Goal: Information Seeking & Learning: Find specific fact

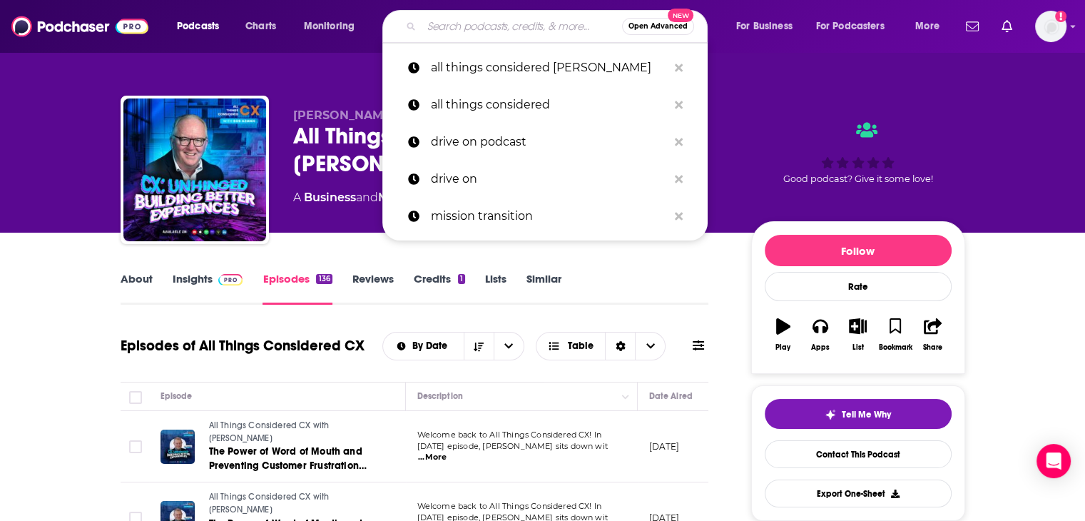
click at [458, 19] on input "Search podcasts, credits, & more..." at bounding box center [522, 26] width 200 height 23
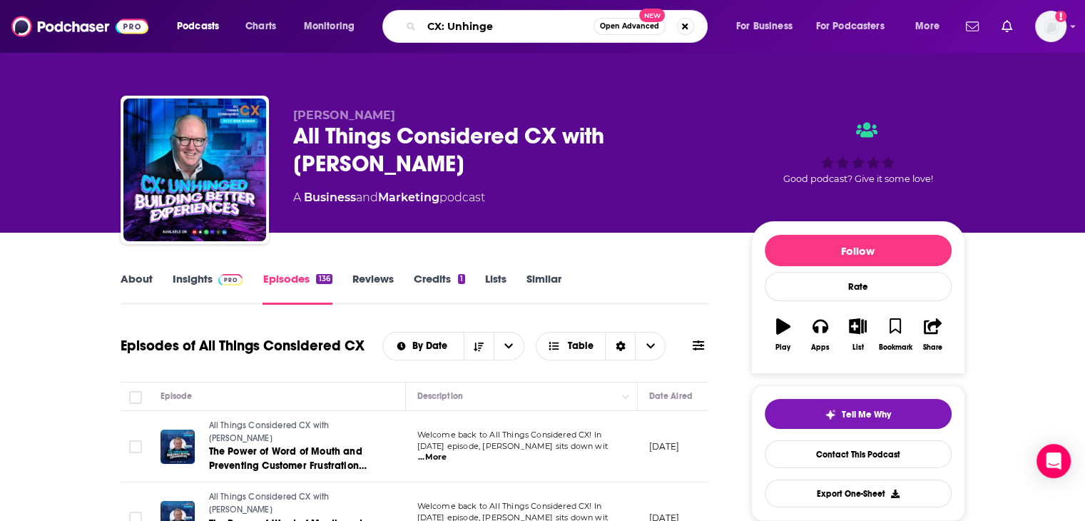
type input "CX: Unhinged"
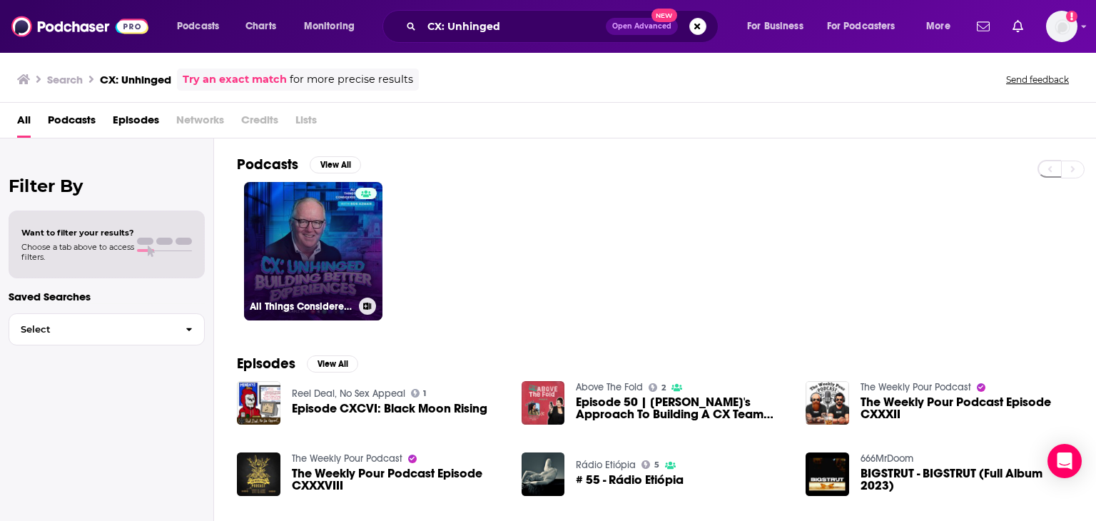
click at [346, 225] on link "All Things Considered CX with [PERSON_NAME]" at bounding box center [313, 251] width 138 height 138
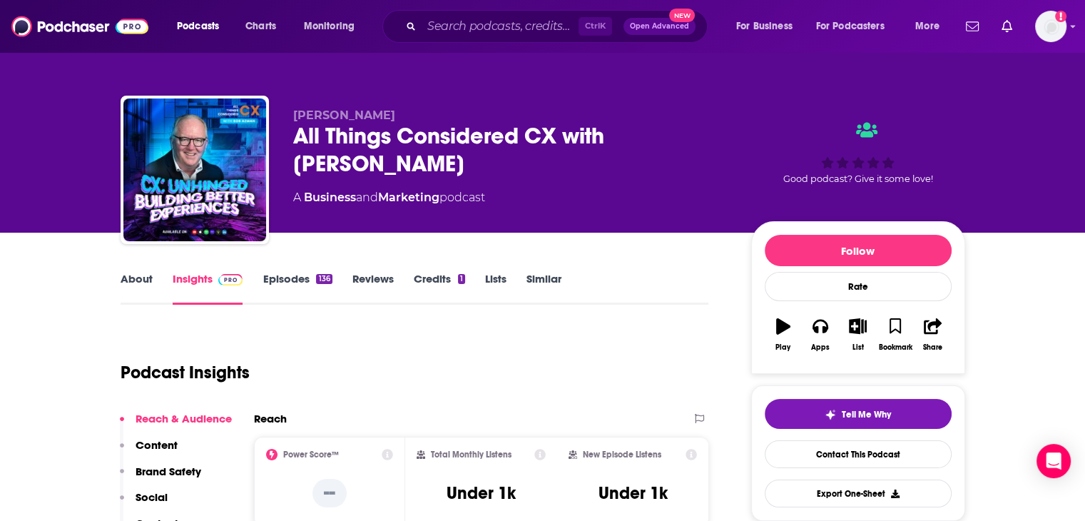
click at [275, 277] on link "Episodes 136" at bounding box center [296, 288] width 69 height 33
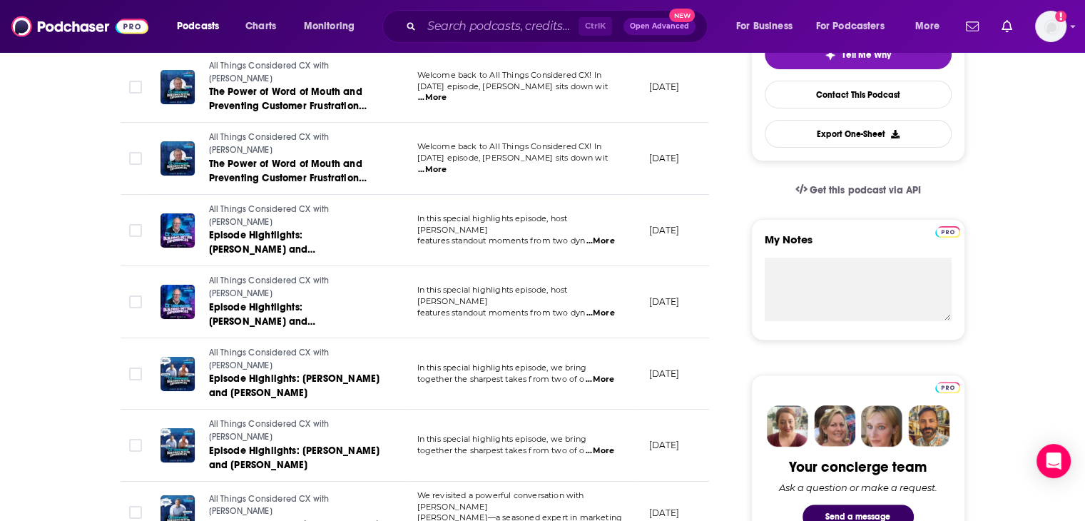
scroll to position [214, 0]
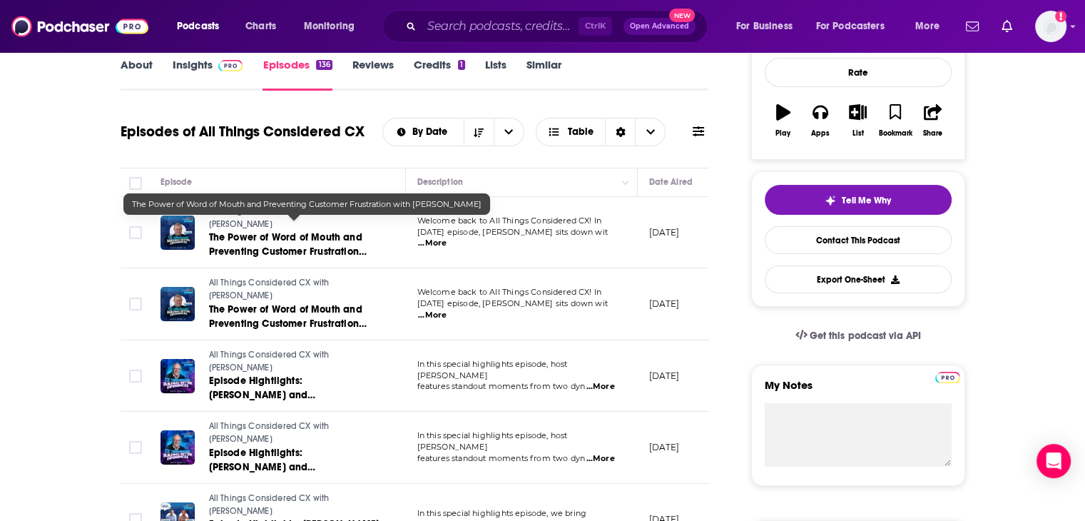
click at [287, 231] on link "The Power of Word of Mouth and Preventing Customer Frustration with [PERSON_NAM…" at bounding box center [294, 244] width 171 height 29
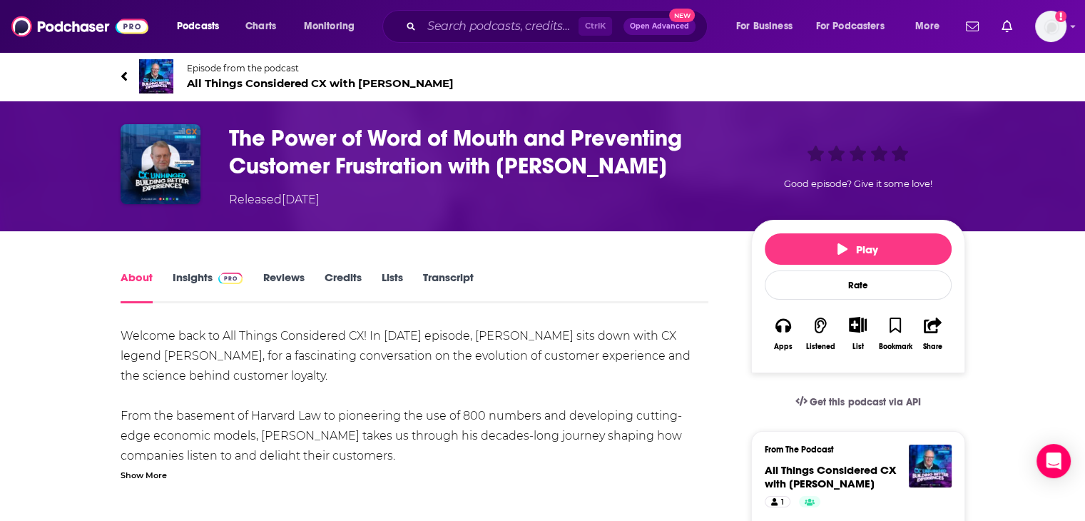
click at [278, 86] on span "All Things Considered CX with [PERSON_NAME]" at bounding box center [320, 83] width 267 height 14
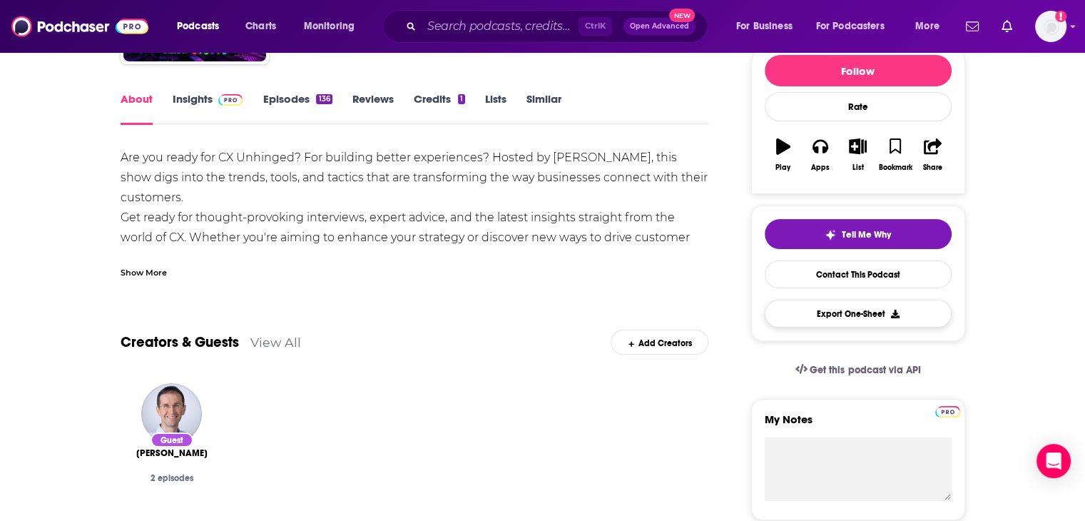
scroll to position [214, 0]
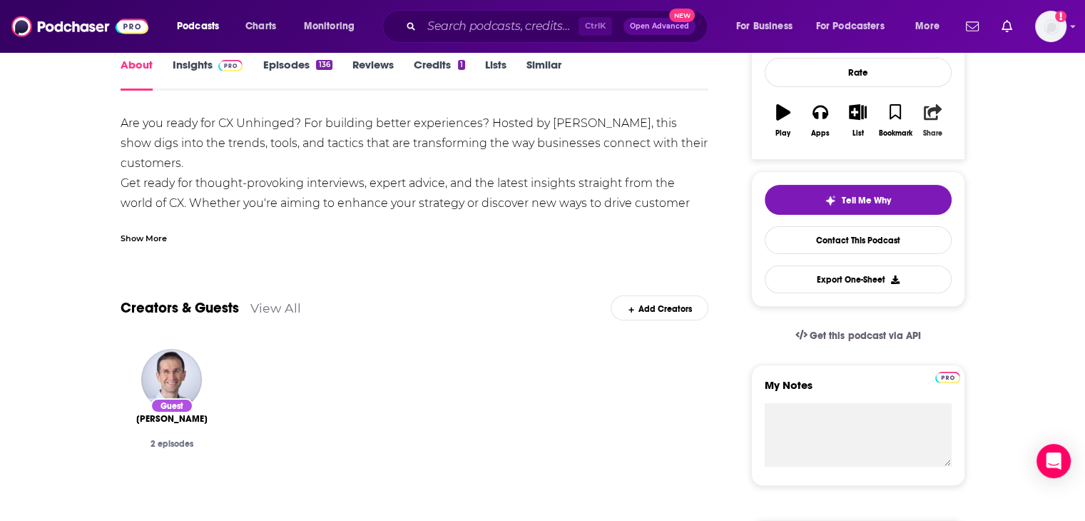
click at [929, 111] on icon "button" at bounding box center [933, 112] width 18 height 16
click at [148, 238] on div "Show More" at bounding box center [144, 237] width 46 height 14
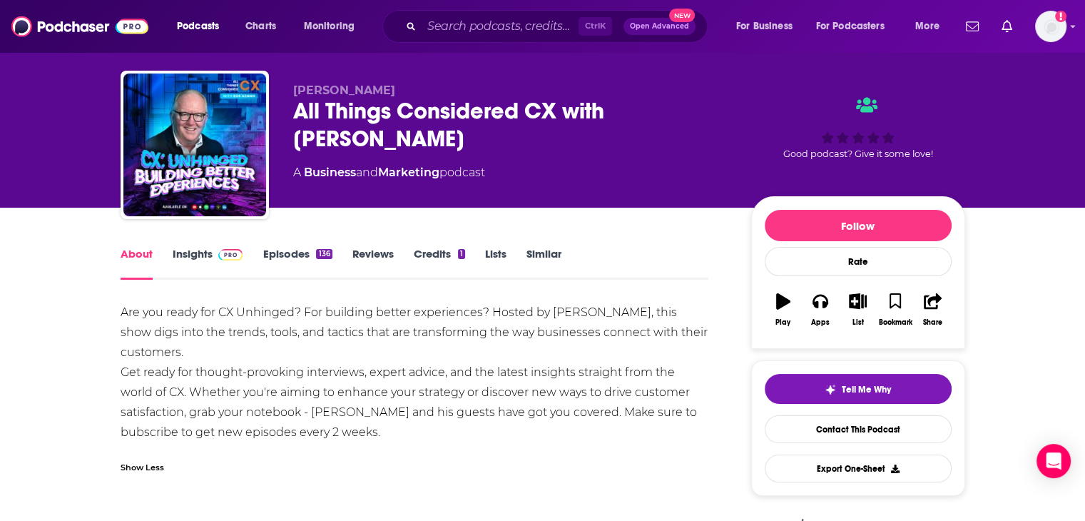
scroll to position [0, 0]
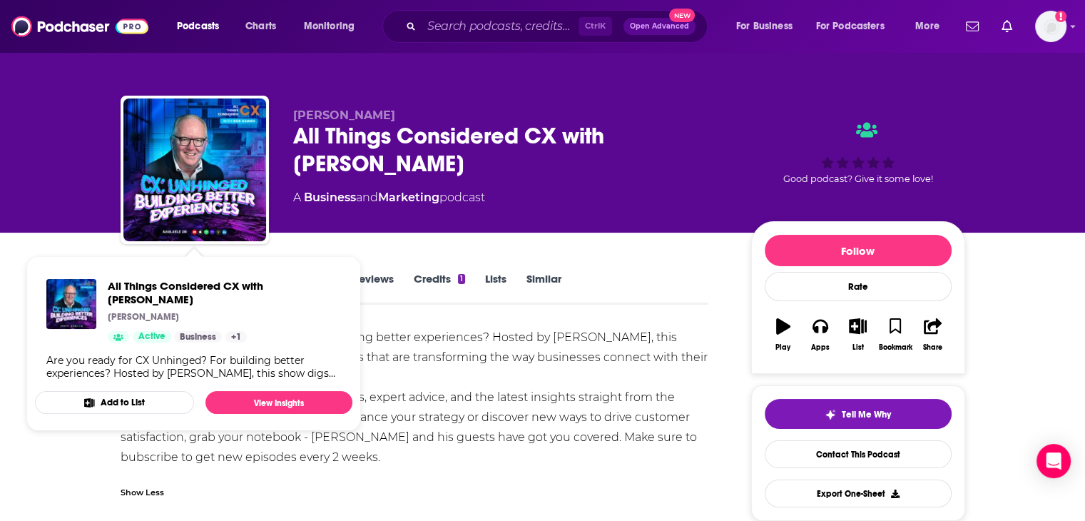
click at [476, 344] on div "Are you ready for CX Unhinged? For building better experiences? Hosted by [PERS…" at bounding box center [415, 397] width 588 height 140
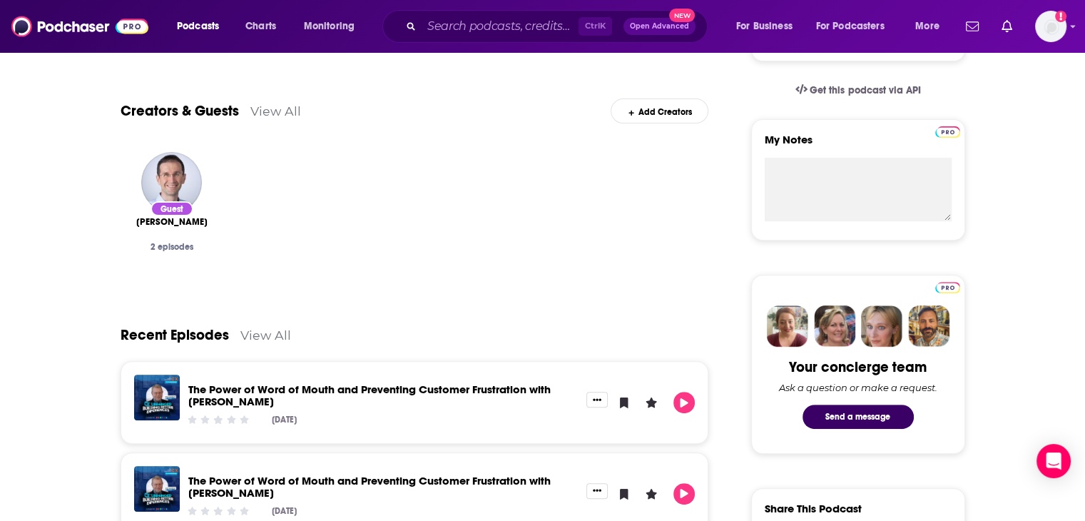
scroll to position [568, 0]
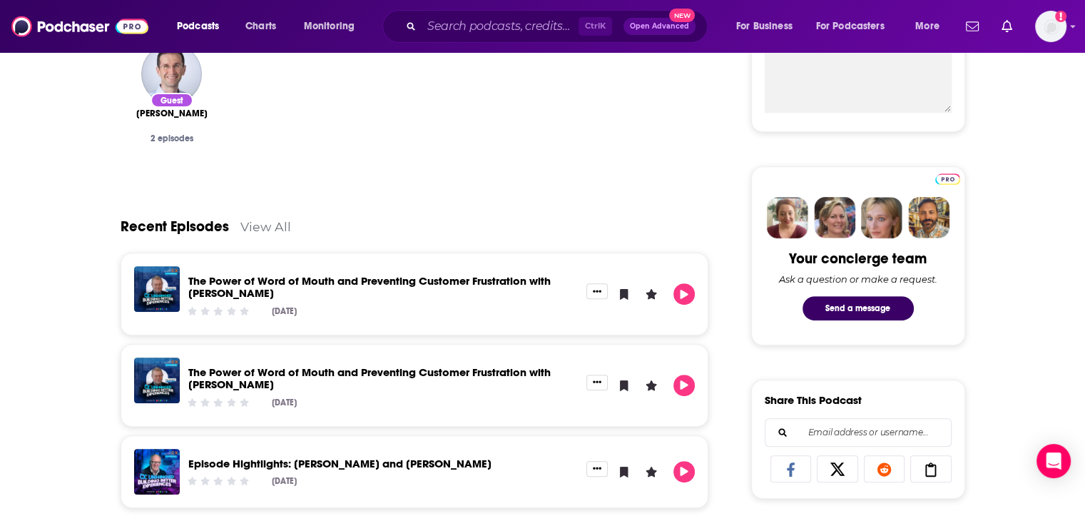
click at [253, 277] on link "The Power of Word of Mouth and Preventing Customer Frustration with [PERSON_NAM…" at bounding box center [369, 287] width 362 height 26
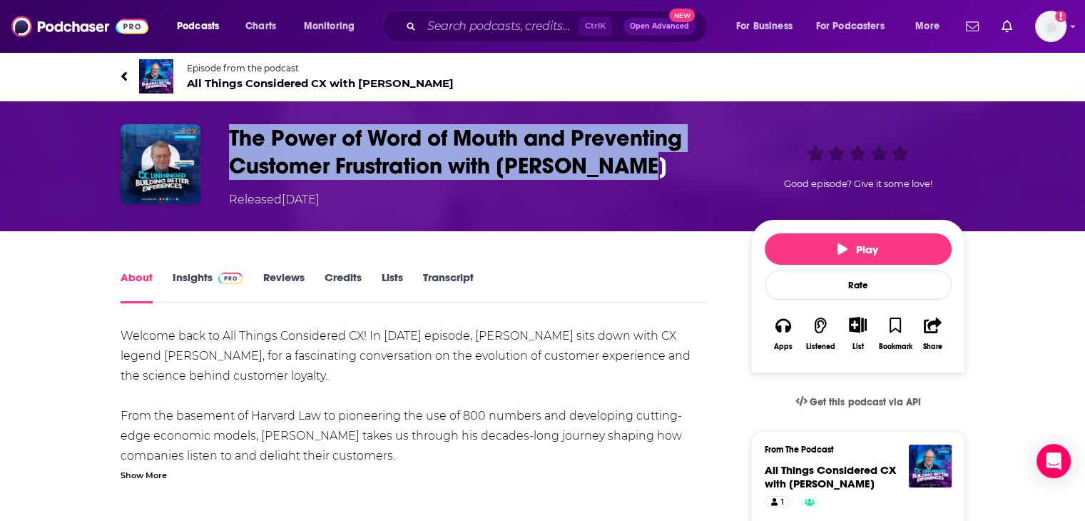
drag, startPoint x: 228, startPoint y: 133, endPoint x: 663, endPoint y: 183, distance: 437.9
click at [663, 183] on div "The Power of Word of Mouth and Preventing Customer Frustration with [PERSON_NAM…" at bounding box center [478, 166] width 499 height 84
copy h1 "The Power of Word of Mouth and Preventing Customer Frustration with [PERSON_NAM…"
